Goal: Check status: Check status

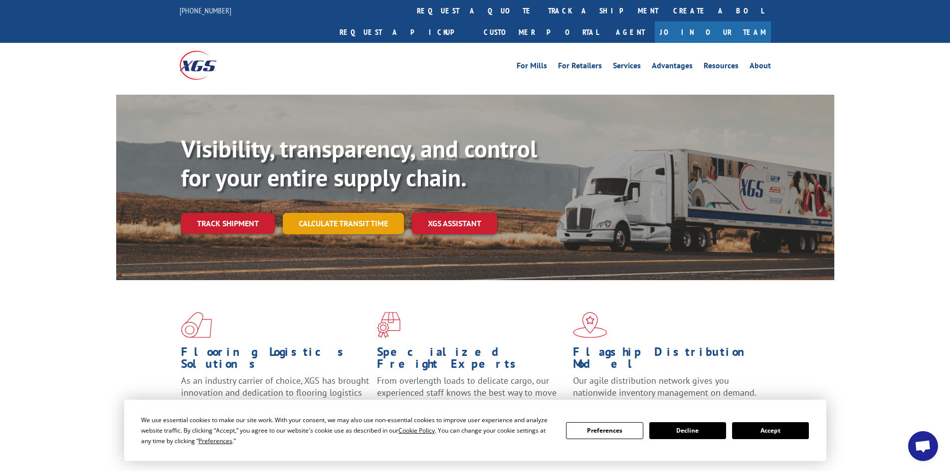
click at [372, 213] on link "Calculate transit time" at bounding box center [343, 223] width 121 height 21
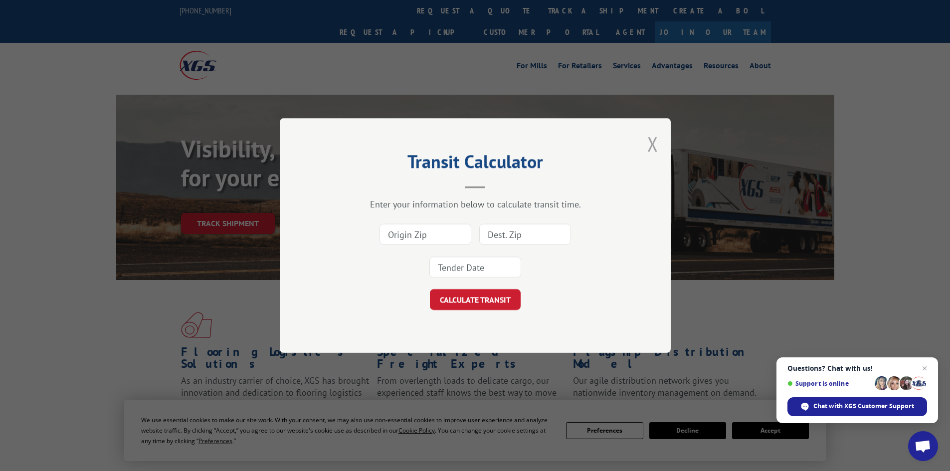
click at [652, 144] on button "Close modal" at bounding box center [652, 144] width 11 height 26
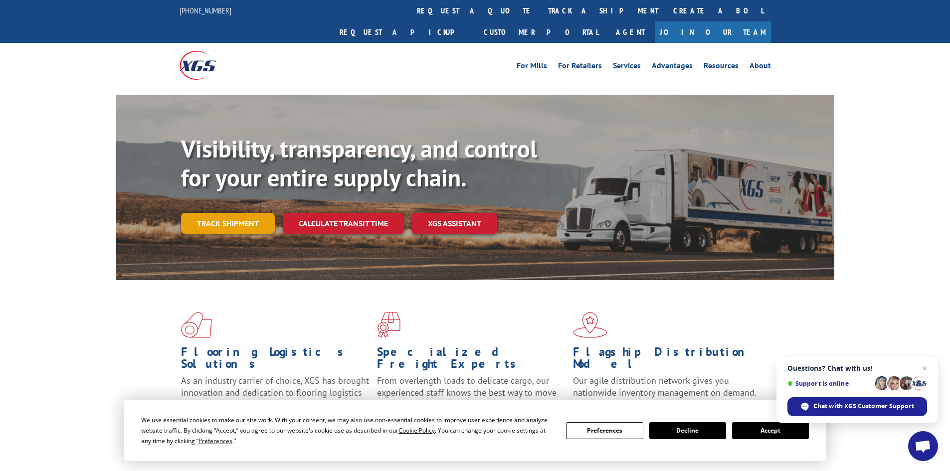
click at [226, 213] on link "Track shipment" at bounding box center [228, 223] width 94 height 21
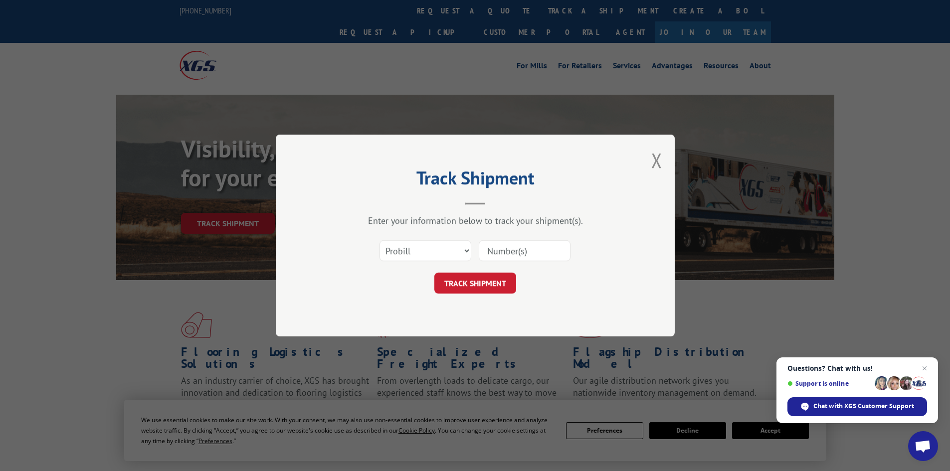
paste input "5560197"
type input "5560197"
click at [495, 285] on button "TRACK SHIPMENT" at bounding box center [475, 283] width 82 height 21
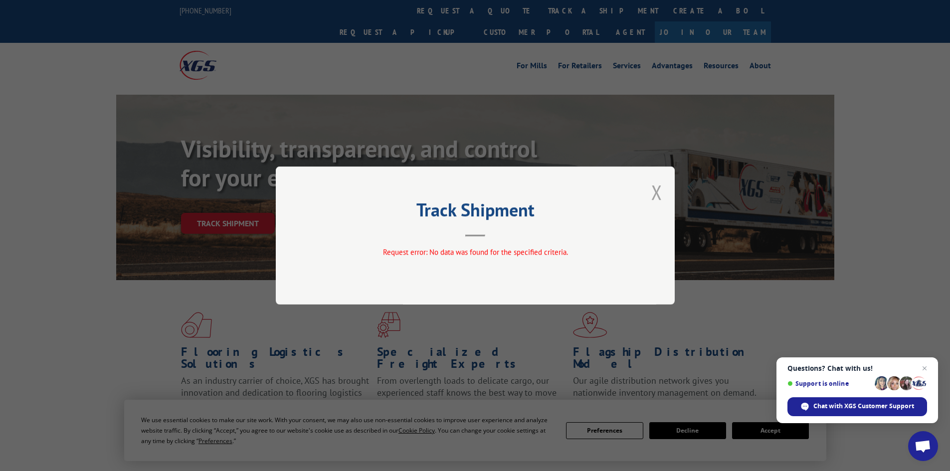
click at [656, 189] on button "Close modal" at bounding box center [656, 192] width 11 height 26
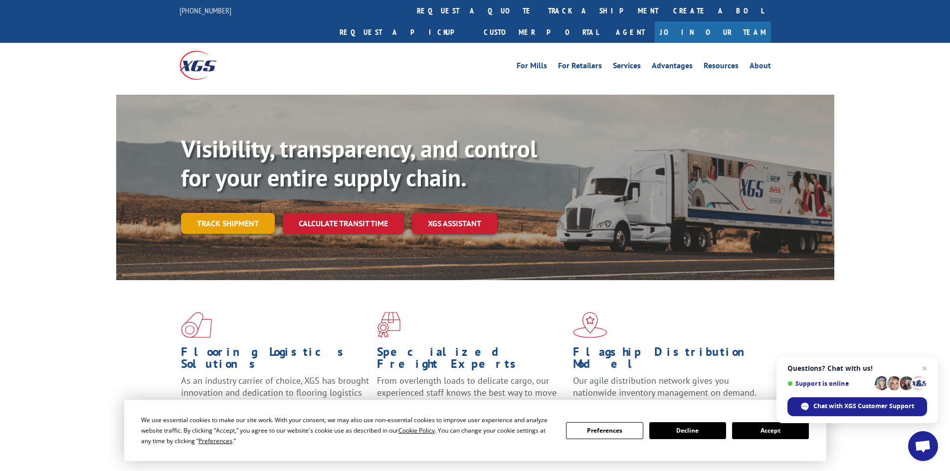
click at [235, 213] on link "Track shipment" at bounding box center [228, 223] width 94 height 21
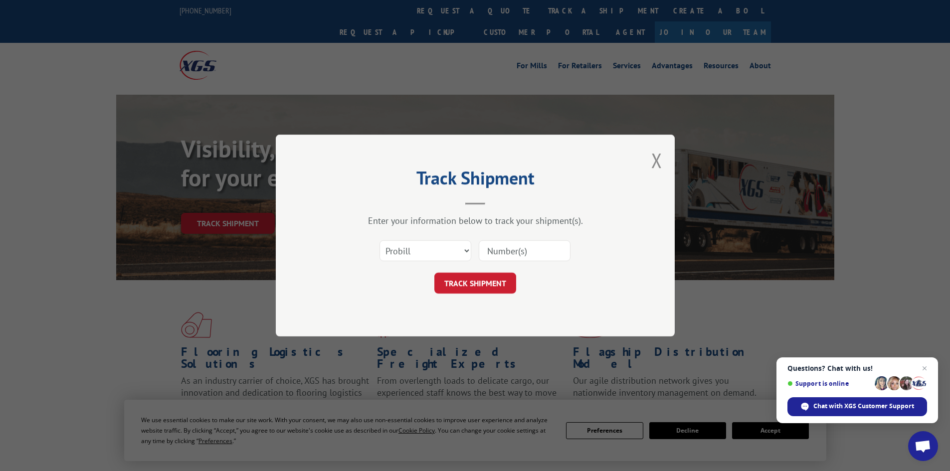
paste input "17523524"
type input "17523524"
click at [486, 284] on button "TRACK SHIPMENT" at bounding box center [475, 283] width 82 height 21
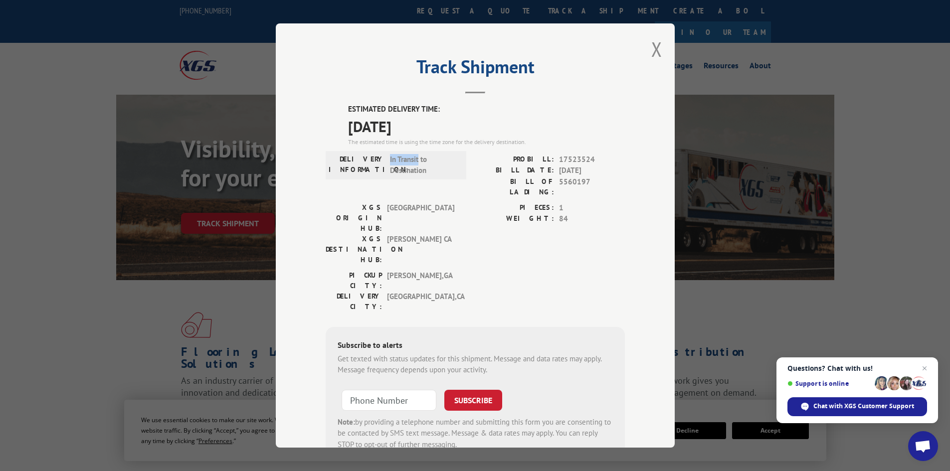
drag, startPoint x: 386, startPoint y: 159, endPoint x: 415, endPoint y: 163, distance: 29.6
click at [415, 163] on span "In Transit to Destination" at bounding box center [423, 165] width 67 height 22
copy span "In Transit"
